Goal: Information Seeking & Learning: Learn about a topic

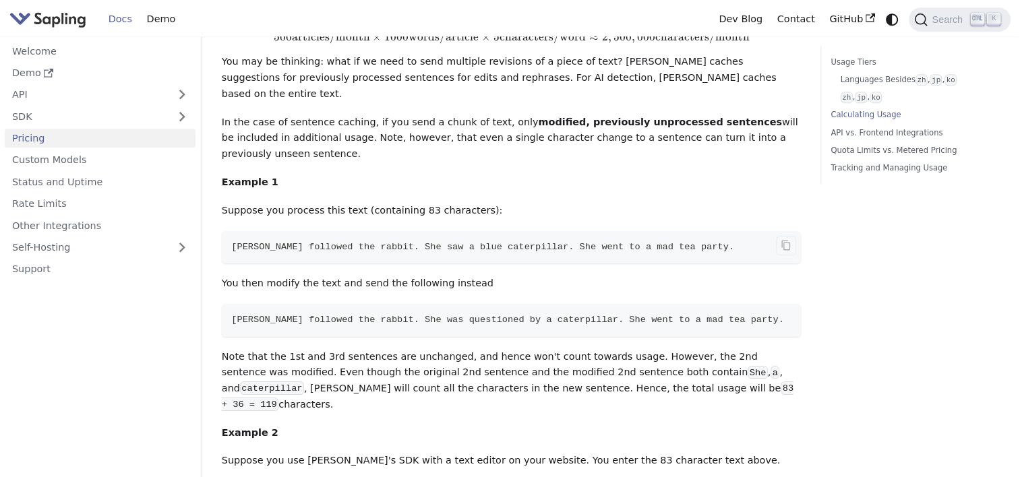
scroll to position [1146, 0]
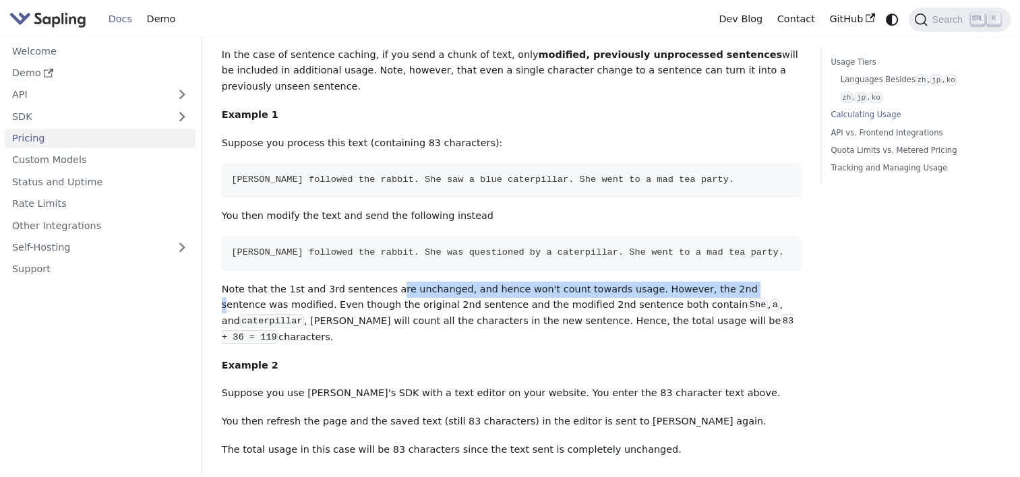
drag, startPoint x: 388, startPoint y: 204, endPoint x: 696, endPoint y: 205, distance: 308.2
click at [696, 282] on p "Note that the 1st and 3rd sentences are unchanged, and hence won't count toward…" at bounding box center [511, 314] width 579 height 64
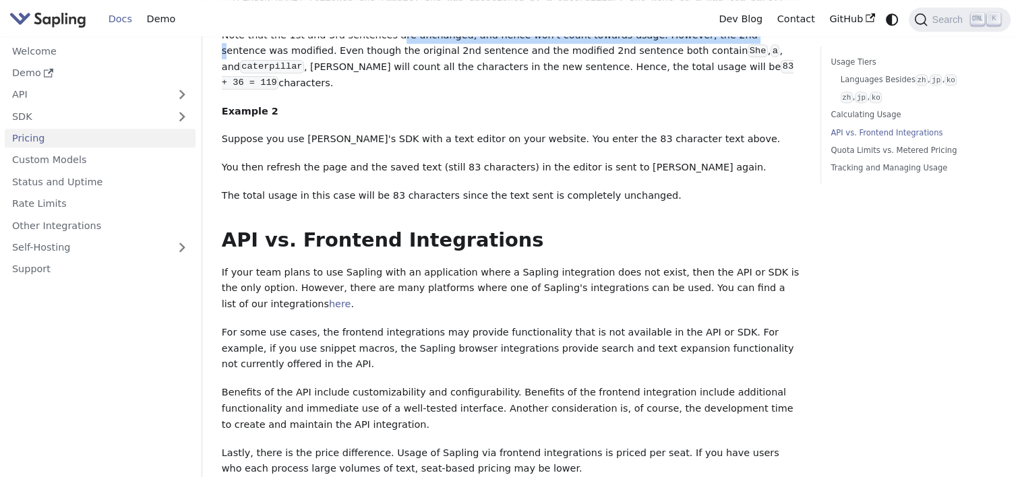
scroll to position [1484, 0]
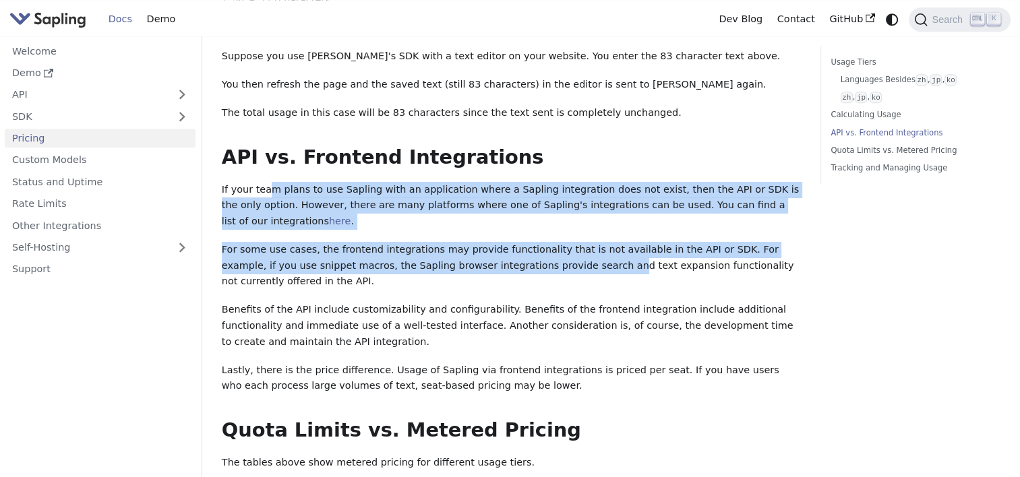
drag, startPoint x: 264, startPoint y: 95, endPoint x: 508, endPoint y: 154, distance: 251.1
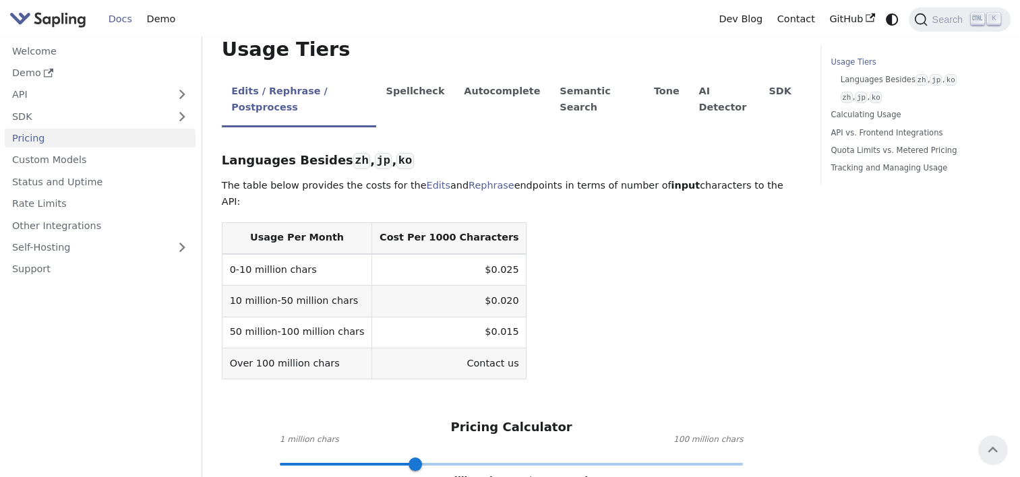
scroll to position [270, 0]
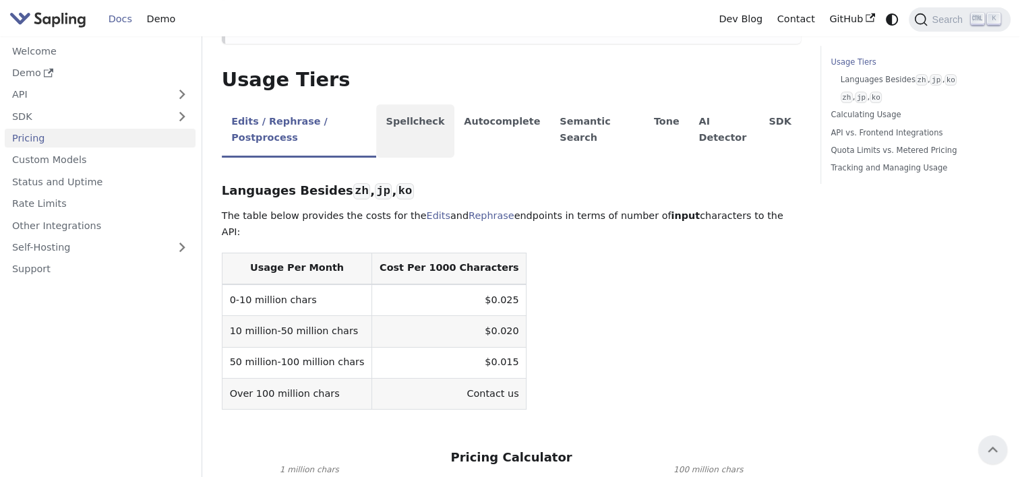
click at [402, 105] on li "Spellcheck" at bounding box center [415, 131] width 78 height 53
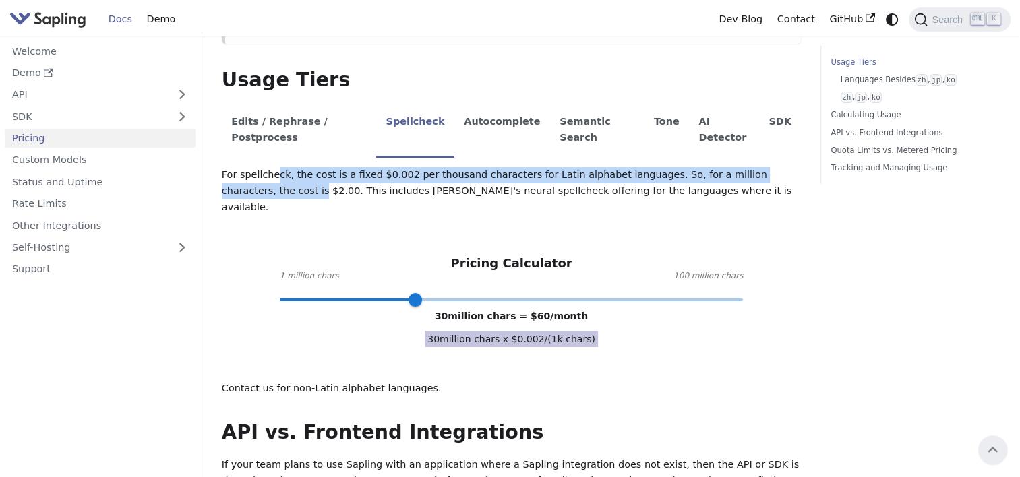
drag, startPoint x: 272, startPoint y: 144, endPoint x: 800, endPoint y: 139, distance: 528.0
click at [800, 167] on p "For spellcheck, the cost is a fixed $0.002 per thousand characters for Latin al…" at bounding box center [511, 191] width 579 height 48
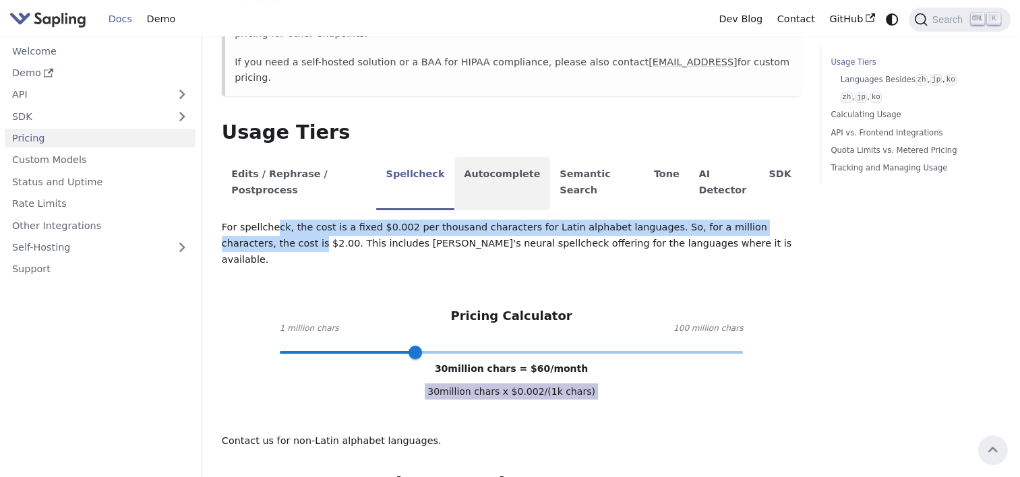
scroll to position [202, 0]
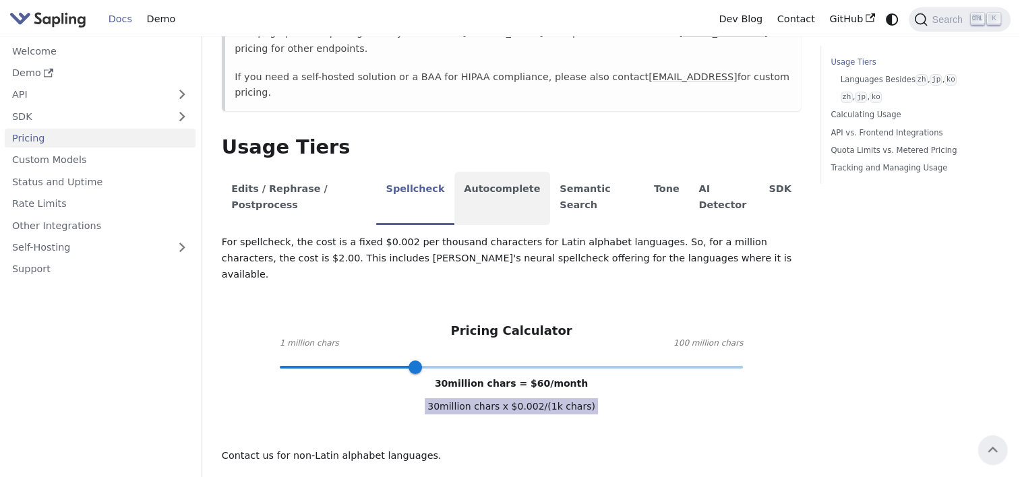
click at [507, 173] on li "Autocomplete" at bounding box center [503, 198] width 96 height 53
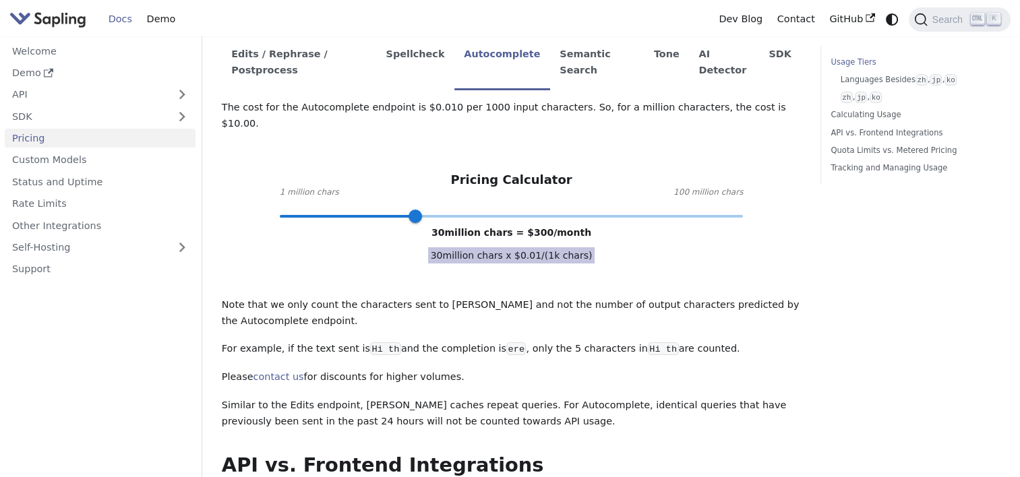
scroll to position [405, 0]
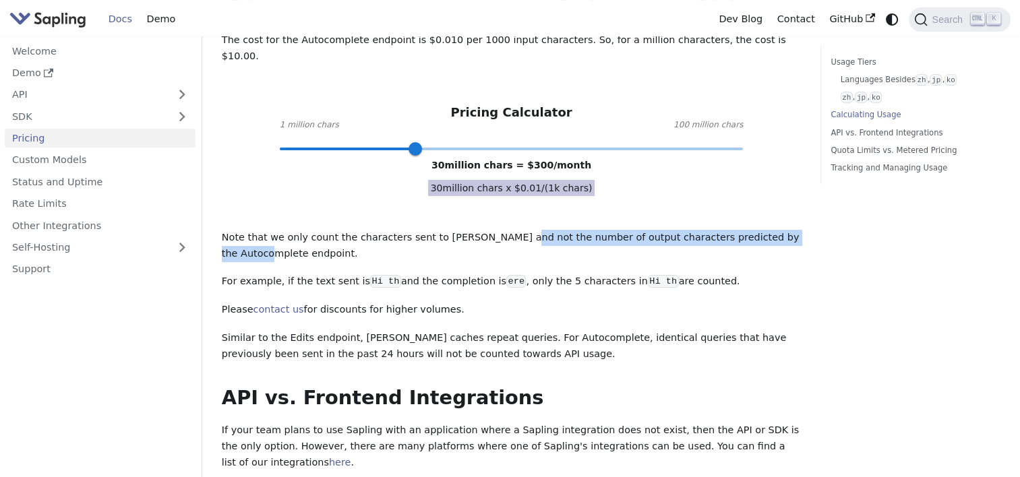
drag, startPoint x: 489, startPoint y: 183, endPoint x: 770, endPoint y: 181, distance: 281.2
click at [770, 230] on p "Note that we only count the characters sent to [PERSON_NAME] and not the number…" at bounding box center [511, 246] width 579 height 32
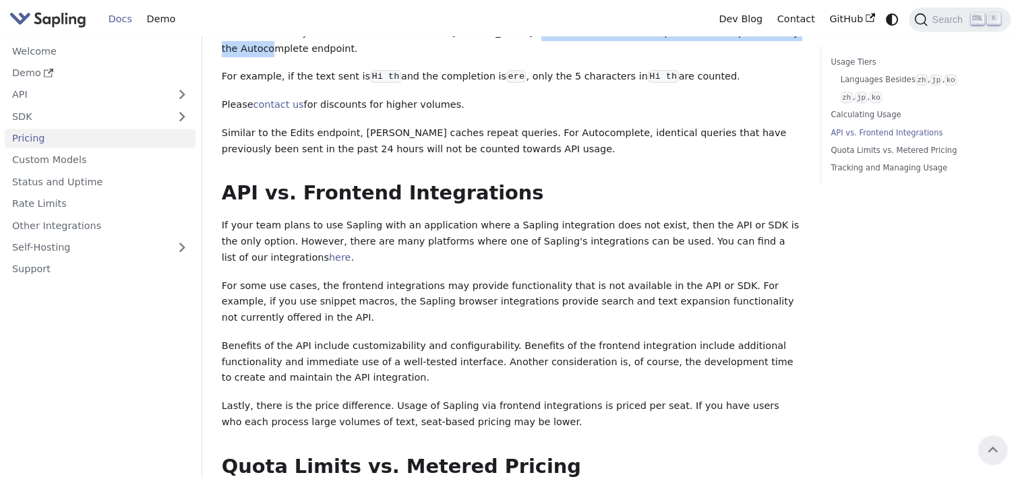
scroll to position [539, 0]
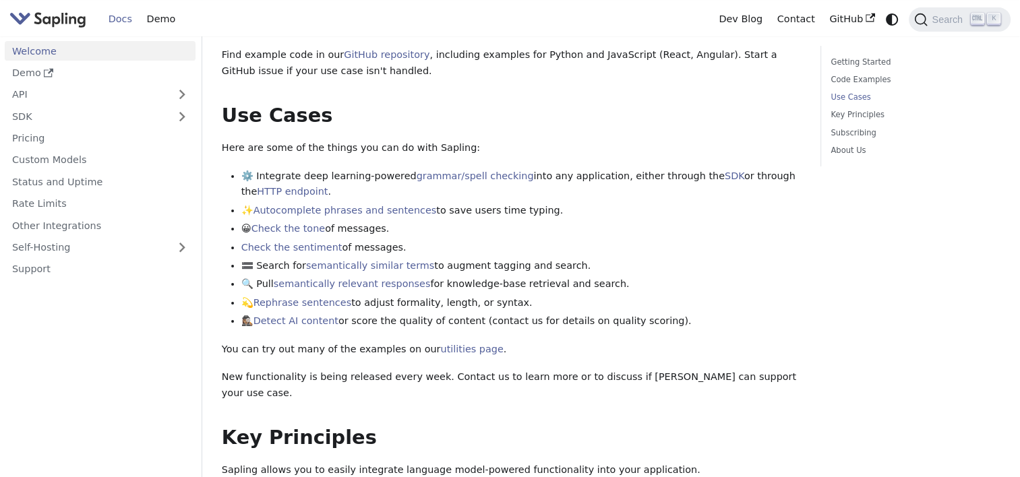
scroll to position [472, 0]
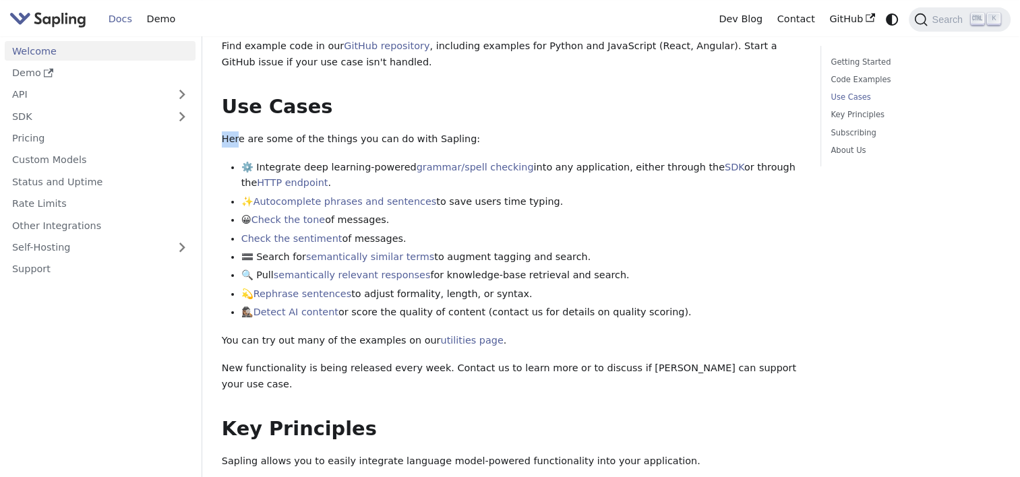
drag, startPoint x: 225, startPoint y: 134, endPoint x: 236, endPoint y: 135, distance: 11.5
click at [236, 135] on p "Here are some of the things you can do with Sapling:" at bounding box center [511, 139] width 579 height 16
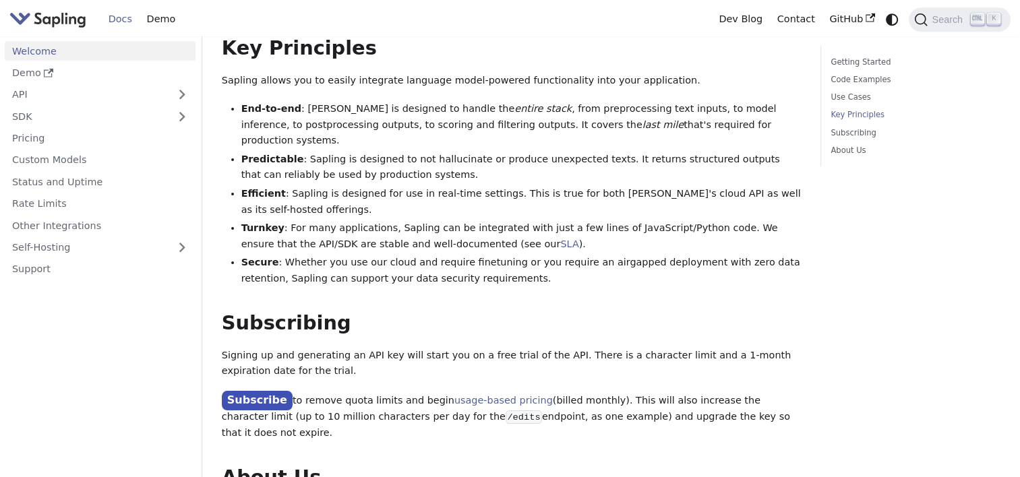
scroll to position [877, 0]
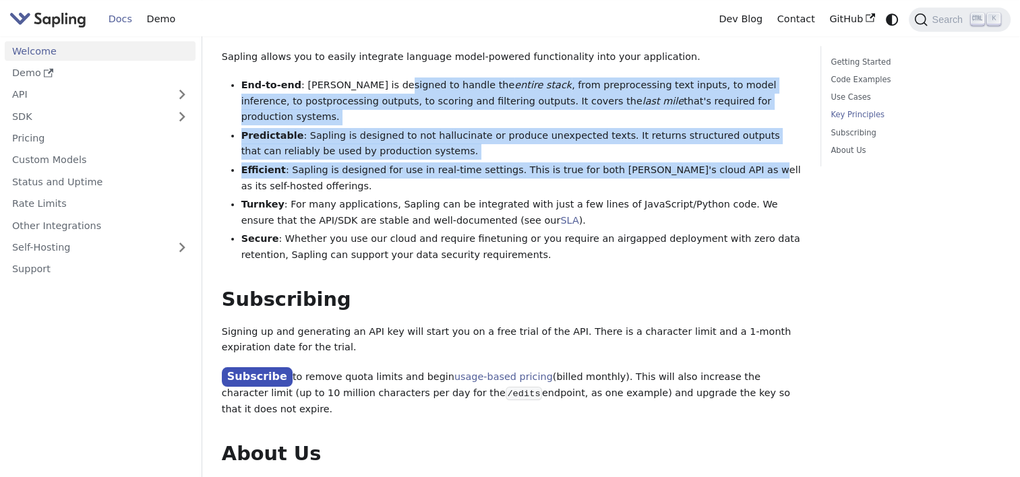
drag, startPoint x: 380, startPoint y: 69, endPoint x: 699, endPoint y: 140, distance: 326.7
click at [699, 140] on ul "End-to-end : Sapling is designed to handle the entire stack , from preprocessin…" at bounding box center [511, 171] width 579 height 186
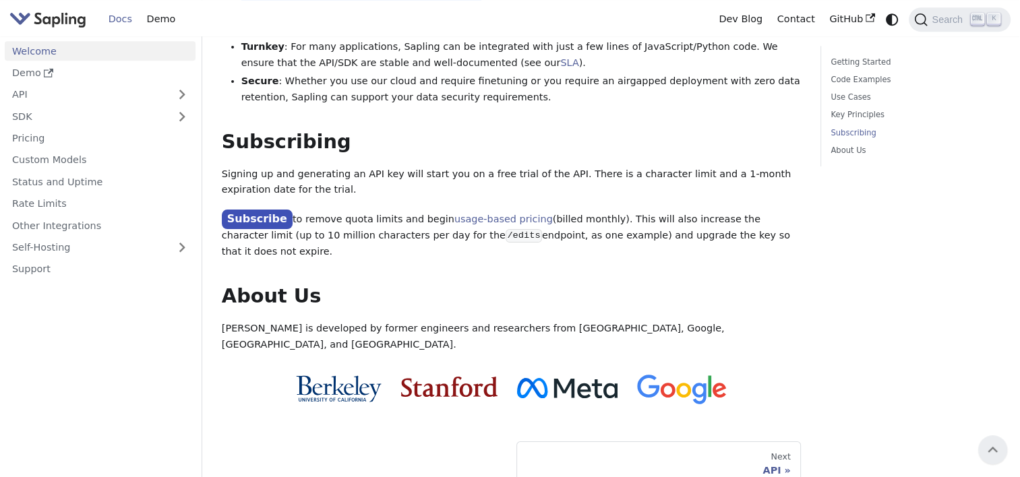
scroll to position [1012, 0]
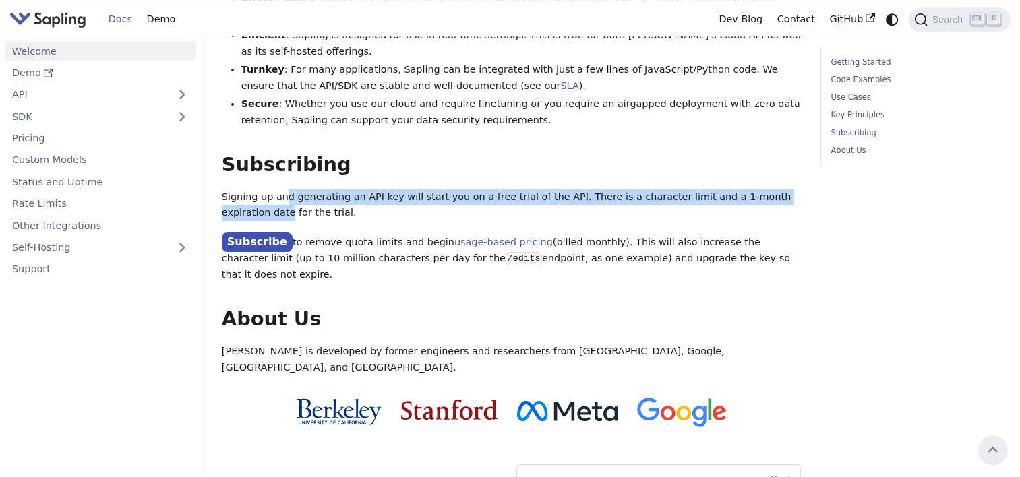
drag, startPoint x: 279, startPoint y: 163, endPoint x: 798, endPoint y: 156, distance: 520.0
click at [798, 189] on p "Signing up and generating an API key will start you on a free trial of the API.…" at bounding box center [511, 205] width 579 height 32
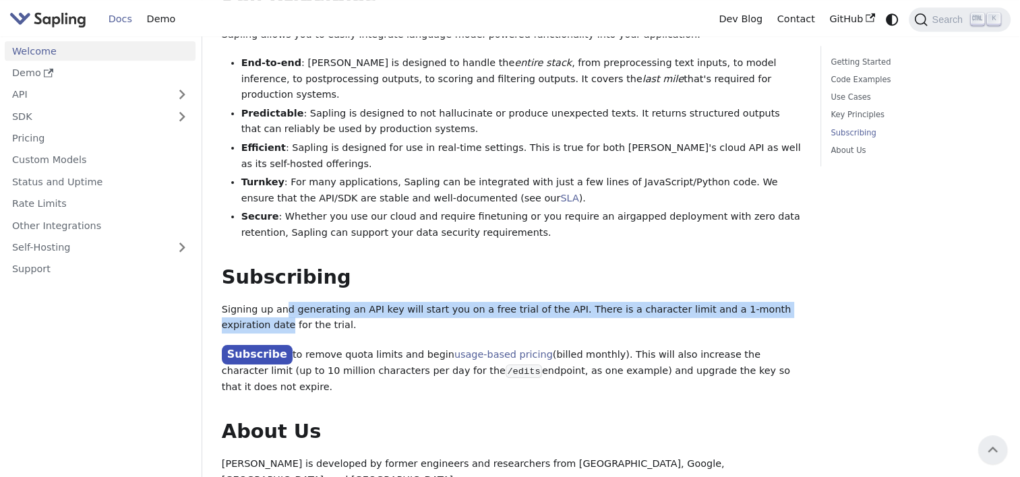
scroll to position [877, 0]
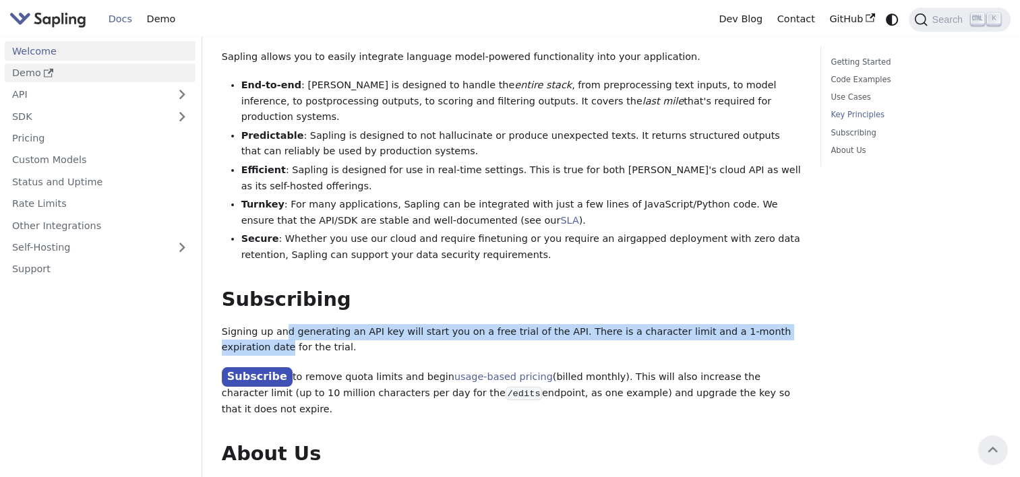
click at [67, 72] on link "Demo" at bounding box center [100, 73] width 191 height 20
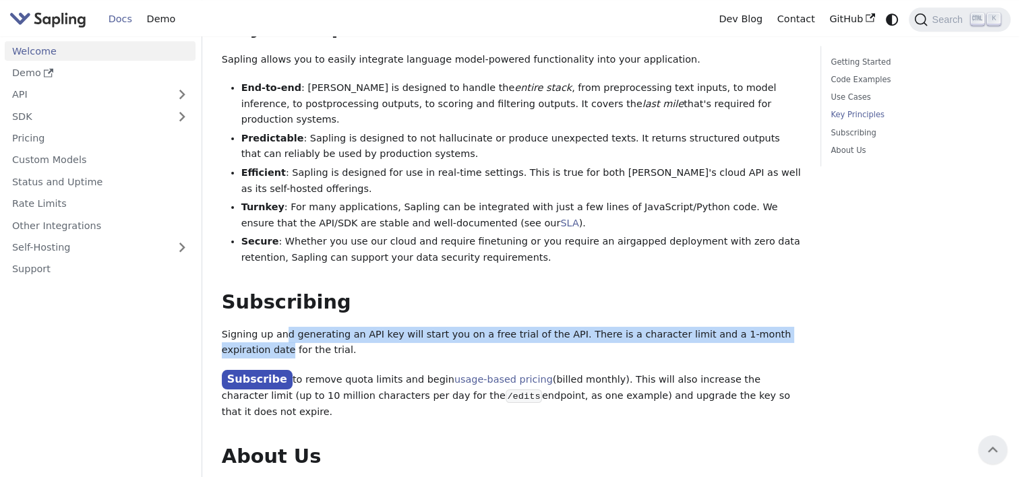
scroll to position [807, 0]
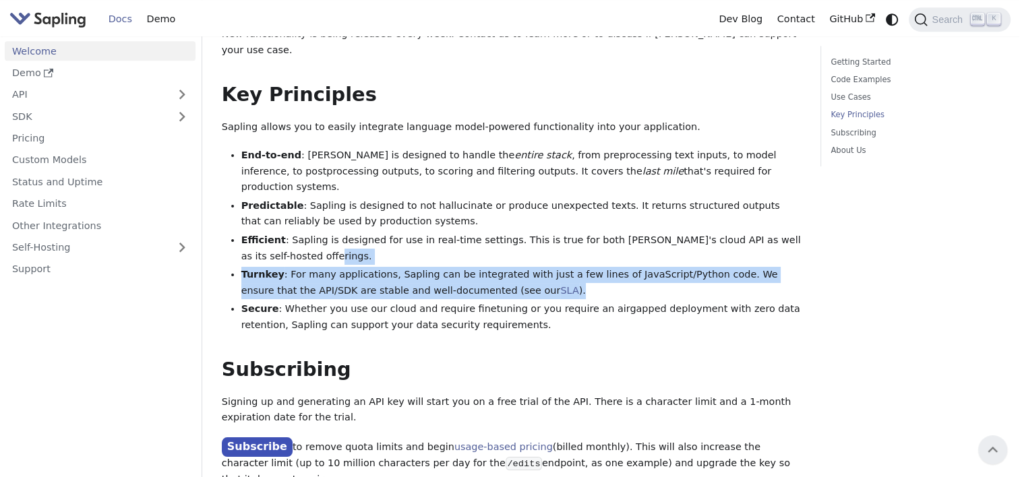
drag, startPoint x: 503, startPoint y: 256, endPoint x: 457, endPoint y: 222, distance: 57.9
click at [457, 222] on ul "End-to-end : Sapling is designed to handle the entire stack , from preprocessin…" at bounding box center [511, 241] width 579 height 186
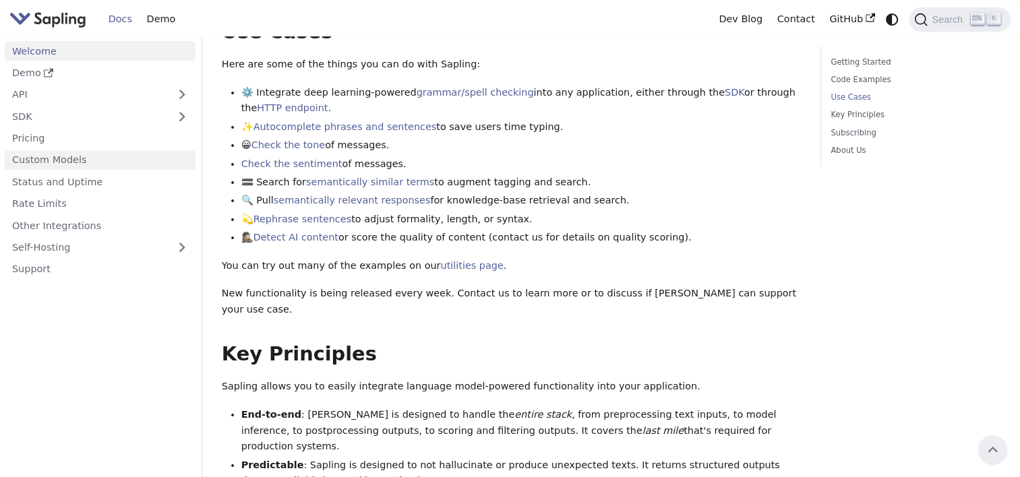
scroll to position [537, 0]
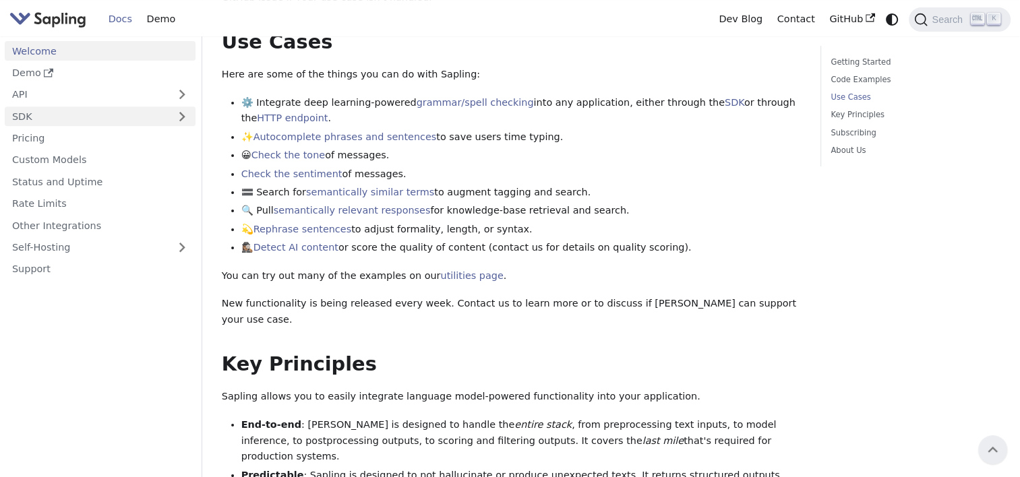
click at [25, 116] on link "SDK" at bounding box center [87, 117] width 164 height 20
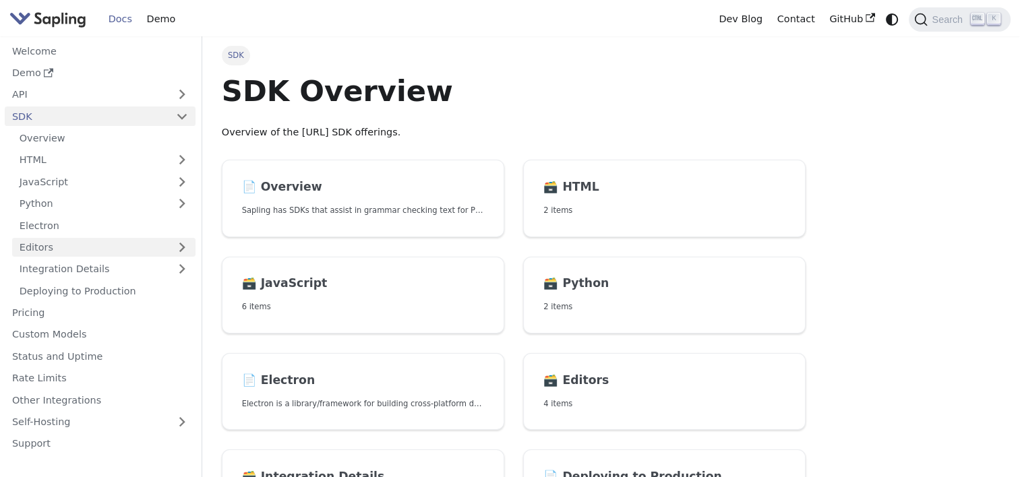
click at [79, 248] on link "Editors" at bounding box center [90, 248] width 156 height 20
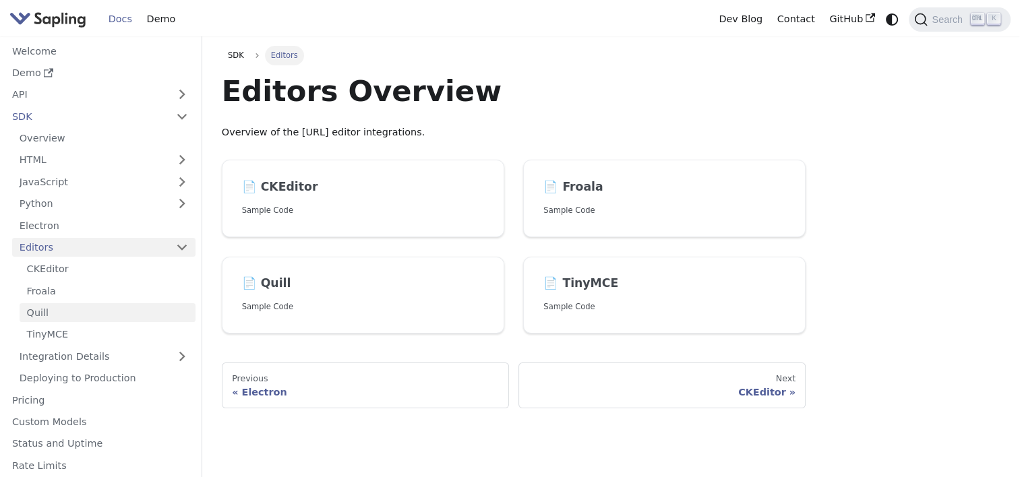
click at [53, 318] on link "Quill" at bounding box center [108, 313] width 176 height 20
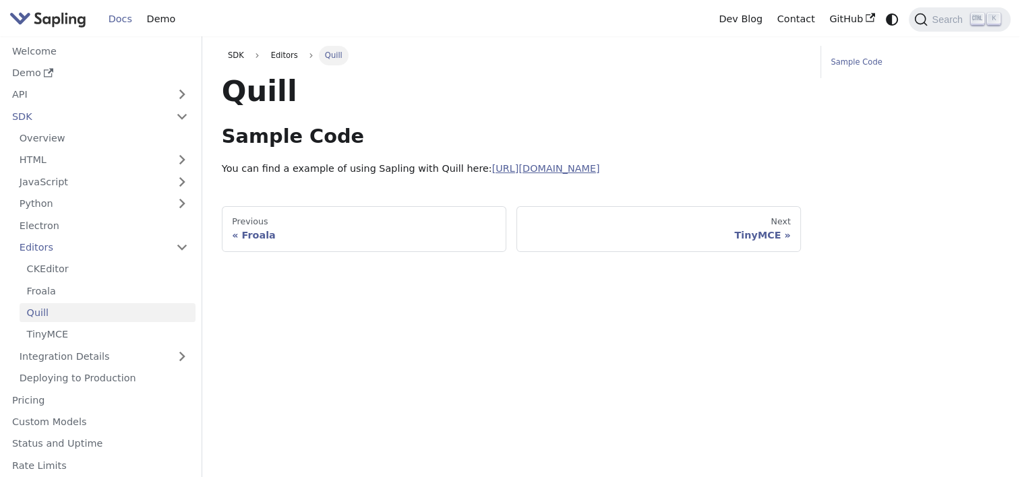
click at [568, 165] on link "https://github.com/saplingai/sapling-samples/blob/master/editors/quilljs.html" at bounding box center [546, 168] width 108 height 11
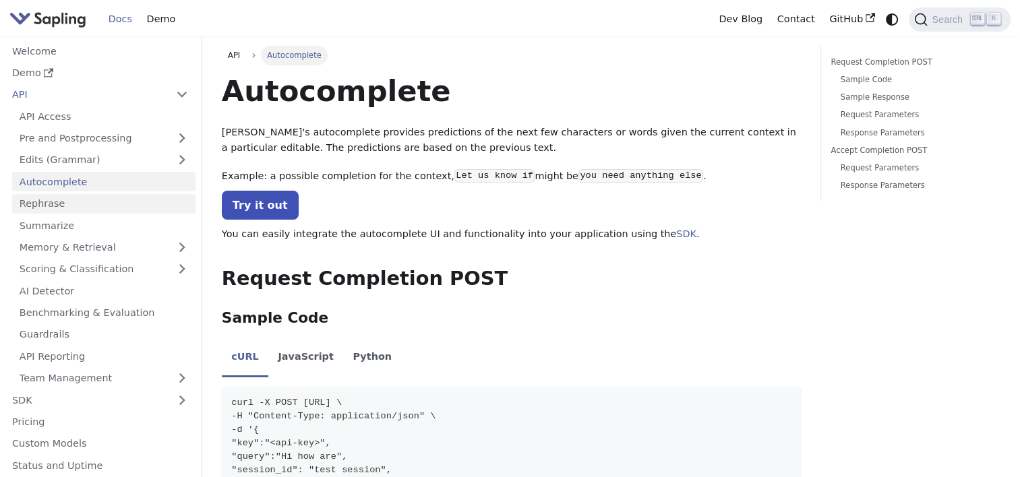
click at [88, 202] on link "Rephrase" at bounding box center [103, 204] width 183 height 20
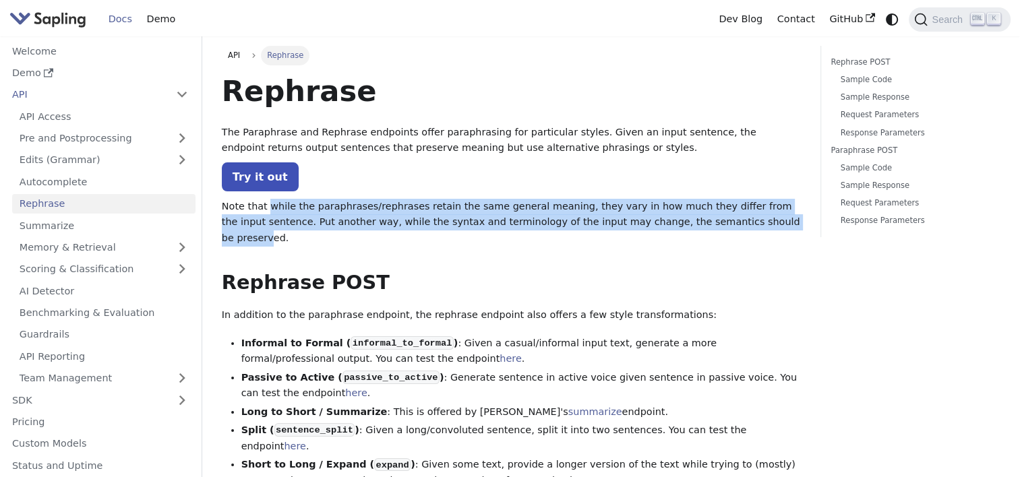
drag, startPoint x: 322, startPoint y: 192, endPoint x: 731, endPoint y: 221, distance: 409.7
click at [731, 221] on p "Note that while the paraphrases/rephrases retain the same general meaning, they…" at bounding box center [511, 223] width 579 height 48
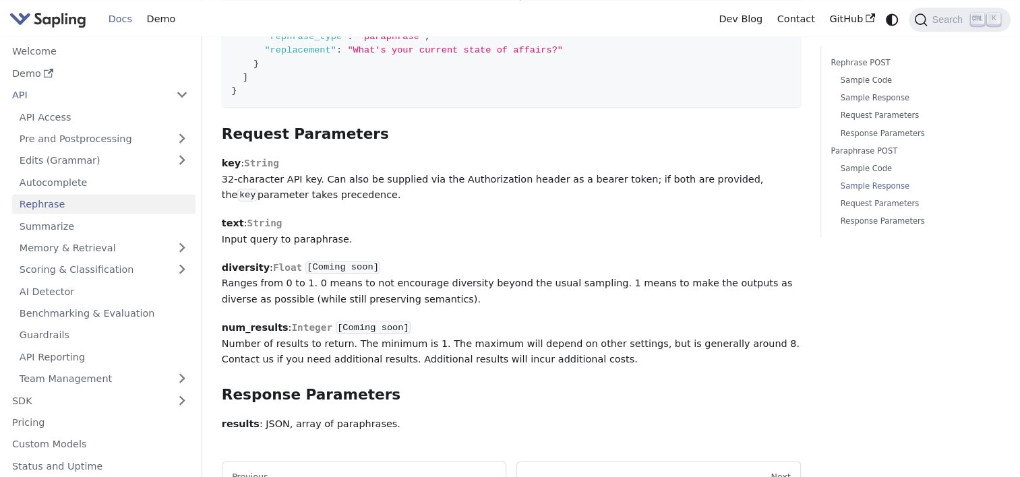
scroll to position [2615, 0]
